Goal: Task Accomplishment & Management: Manage account settings

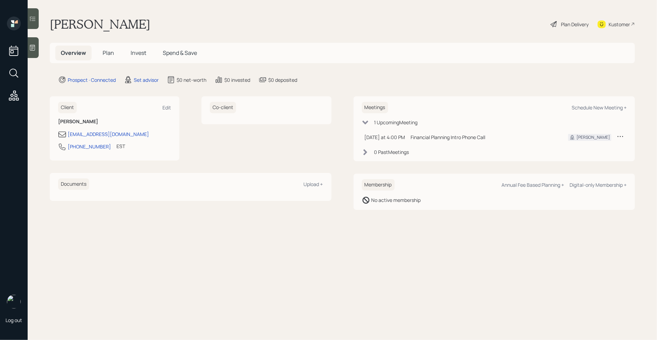
click at [35, 48] on icon at bounding box center [32, 48] width 5 height 6
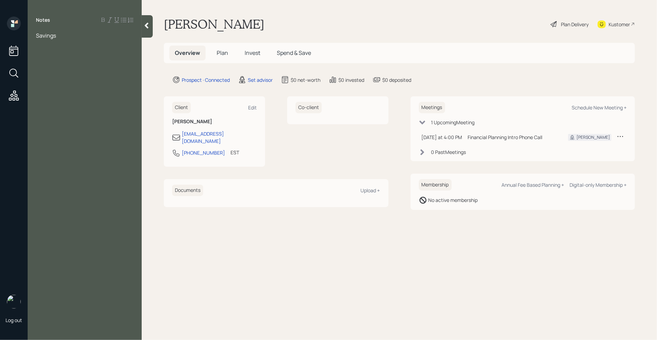
click at [36, 36] on span "Savings" at bounding box center [46, 36] width 20 height 8
click at [41, 43] on div at bounding box center [84, 43] width 97 height 8
click at [51, 60] on span "HYS- 100k" at bounding box center [49, 59] width 26 height 8
click at [83, 58] on div "HYS- 250k (100k" at bounding box center [84, 59] width 97 height 8
click at [63, 74] on div "Savings" at bounding box center [84, 74] width 97 height 8
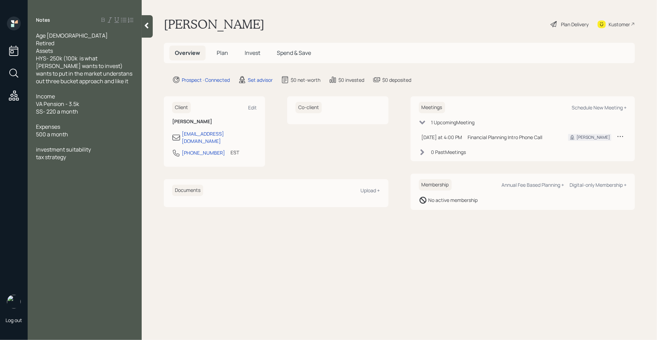
click at [58, 142] on div at bounding box center [84, 142] width 97 height 8
click at [74, 186] on div "Notes Age [DEMOGRAPHIC_DATA] Retired Assets HYS- 250k (100k is what [PERSON_NAM…" at bounding box center [85, 174] width 114 height 315
click at [598, 106] on div "Schedule New Meeting +" at bounding box center [598, 107] width 55 height 7
select select "round-[PERSON_NAME]"
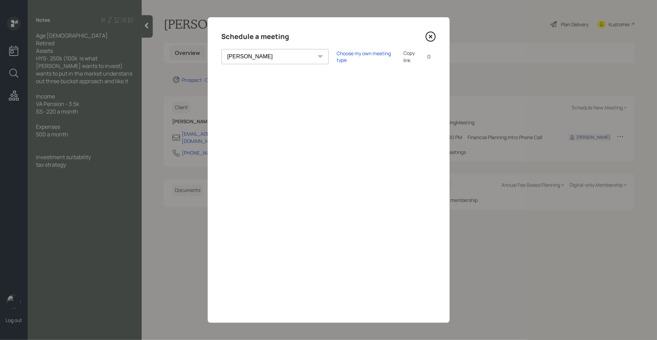
click at [330, 49] on div "[PERSON_NAME] [PERSON_NAME] [PERSON_NAME] [PERSON_NAME] [PERSON_NAME] [PERSON_N…" at bounding box center [328, 56] width 214 height 15
click at [337, 57] on div "Choose my own meeting type" at bounding box center [366, 56] width 58 height 13
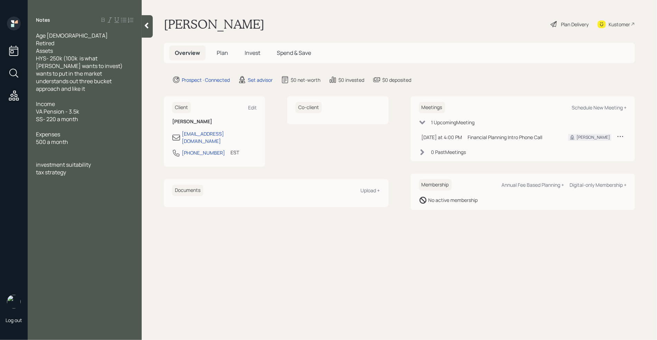
click at [77, 81] on span "wants to put in the market understands out three bucket approach and like it" at bounding box center [74, 81] width 77 height 23
click at [145, 24] on icon at bounding box center [146, 25] width 7 height 7
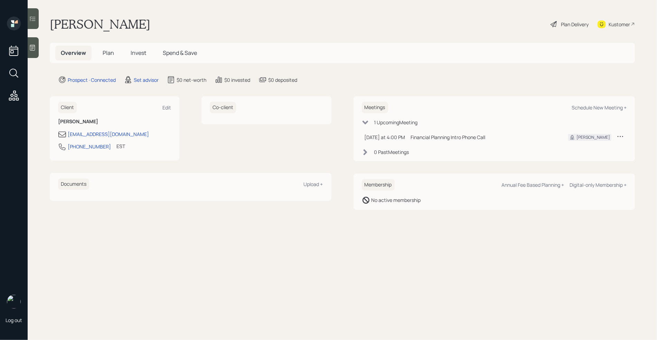
click at [29, 55] on div at bounding box center [33, 47] width 11 height 21
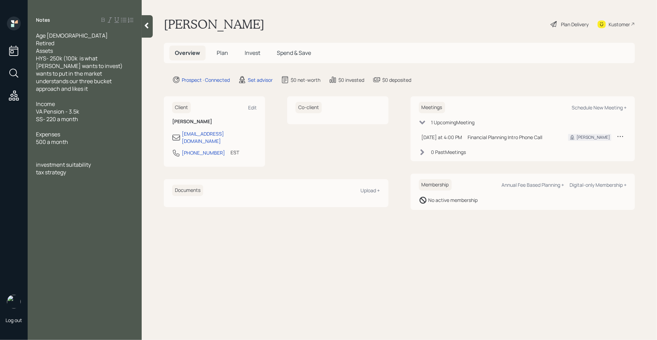
click at [45, 95] on div at bounding box center [84, 97] width 97 height 8
click at [74, 205] on div "Notes Age [DEMOGRAPHIC_DATA] Retired Assets HYS- 250k (100k is what [PERSON_NAM…" at bounding box center [85, 174] width 114 height 315
click at [84, 177] on div "Notes Age [DEMOGRAPHIC_DATA] Retired Assets HYS- 250k (100k is what [PERSON_NAM…" at bounding box center [85, 174] width 114 height 315
click at [76, 173] on div "investment suitability tax strategy" at bounding box center [84, 168] width 97 height 15
click at [149, 25] on icon at bounding box center [146, 25] width 7 height 7
